Goal: Navigation & Orientation: Find specific page/section

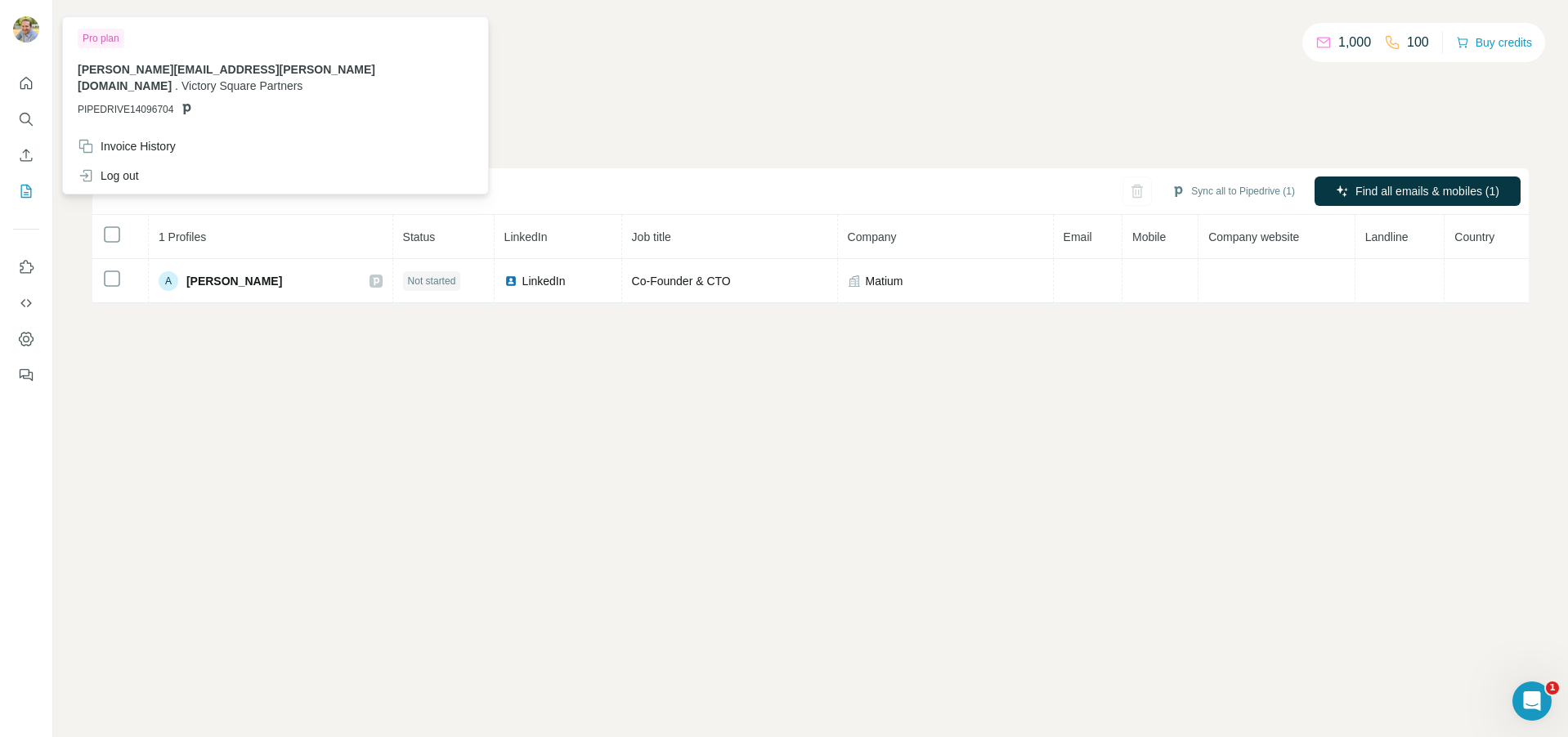
click at [29, 26] on img at bounding box center [26, 29] width 26 height 26
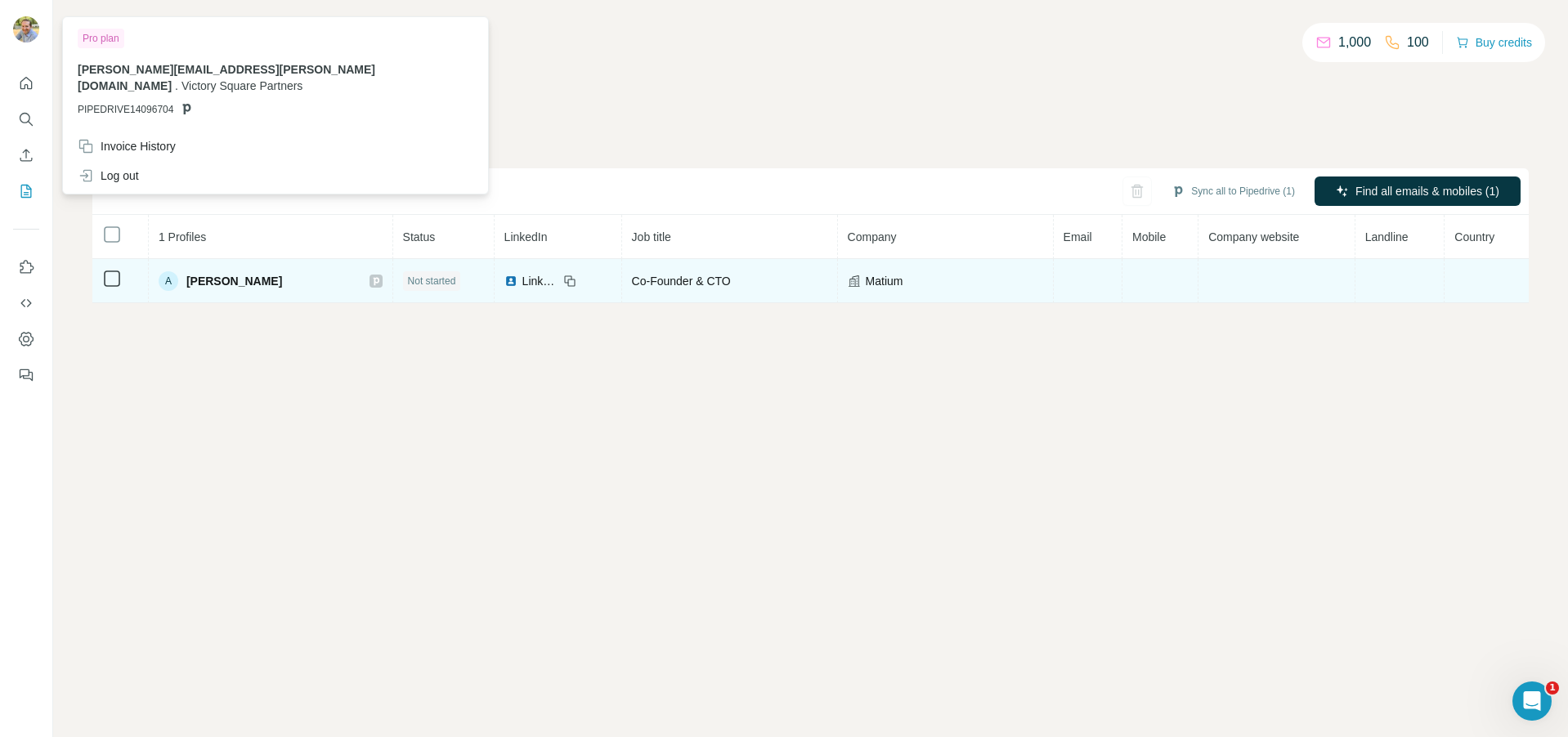
click at [213, 275] on span "[PERSON_NAME]" at bounding box center [234, 281] width 96 height 17
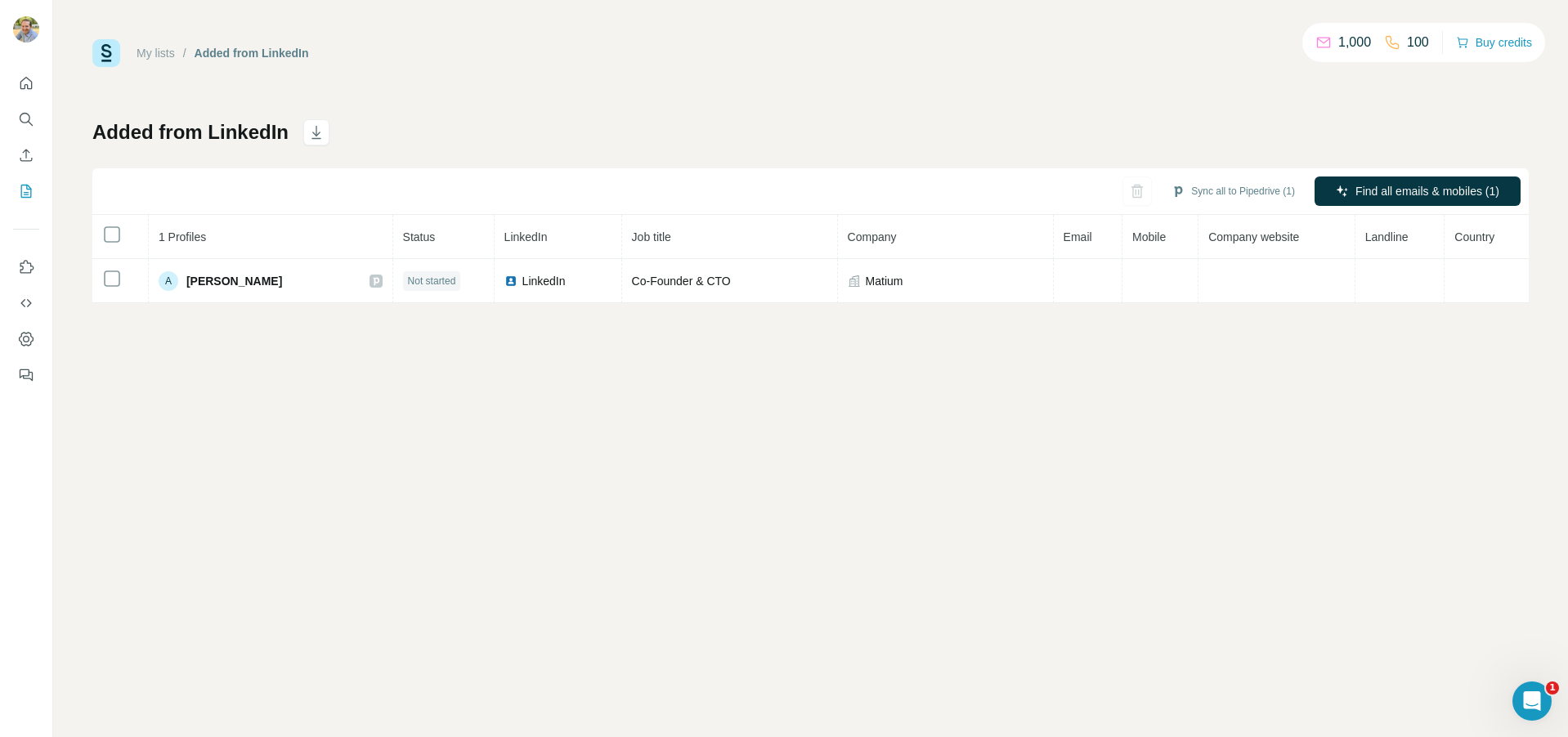
click at [151, 47] on link "My lists" at bounding box center [156, 53] width 38 height 13
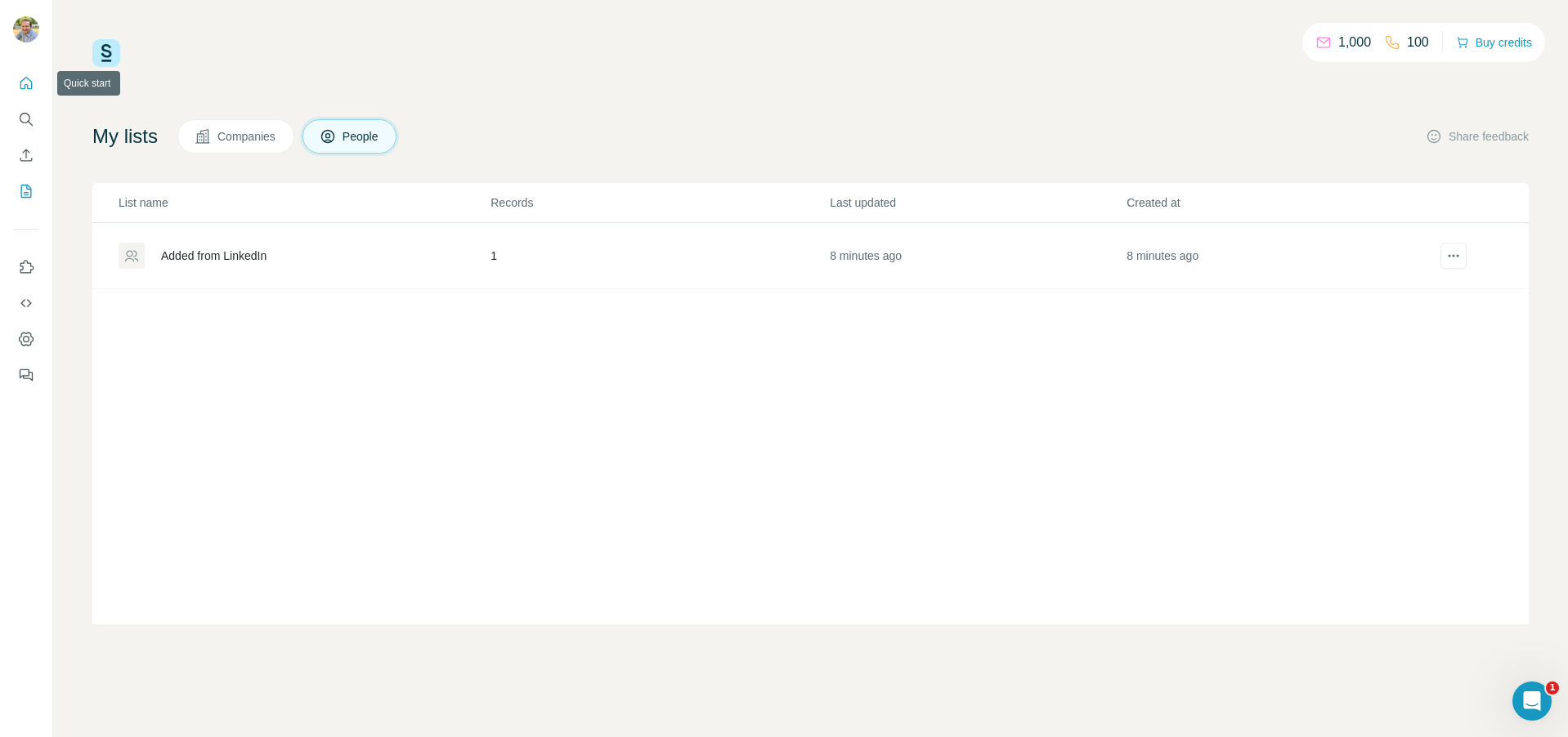
click at [32, 78] on icon "Quick start" at bounding box center [27, 83] width 17 height 17
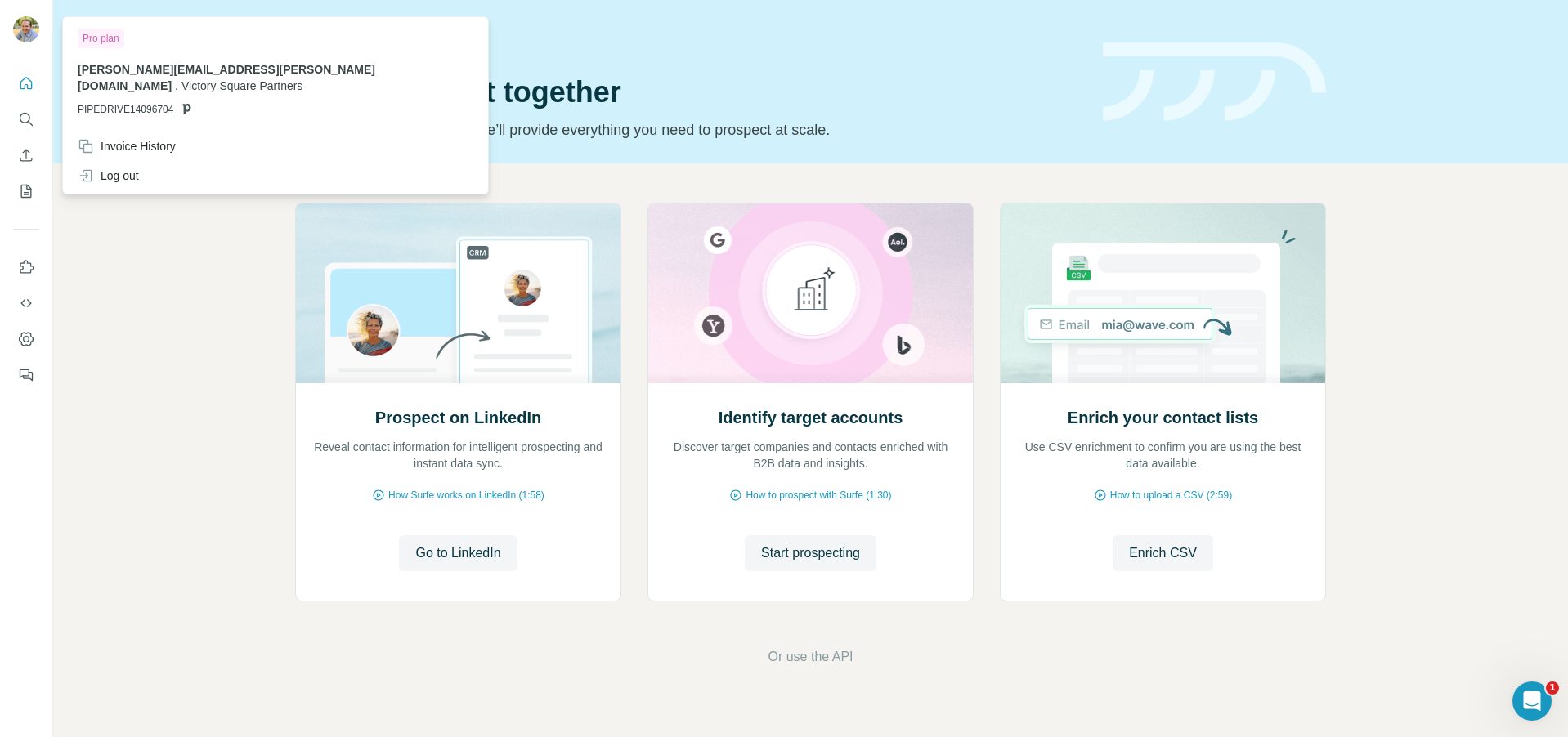
click at [25, 32] on img at bounding box center [26, 29] width 26 height 26
